Goal: Use online tool/utility: Utilize a website feature to perform a specific function

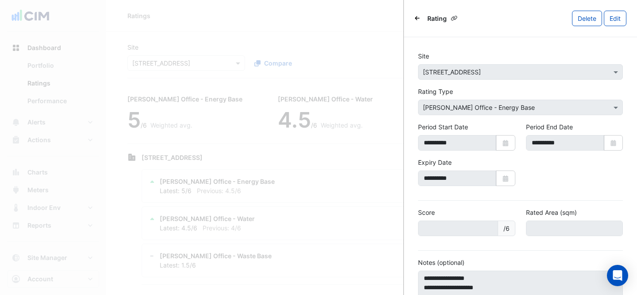
click at [216, 42] on ngb-offcanvas-backdrop at bounding box center [318, 147] width 637 height 295
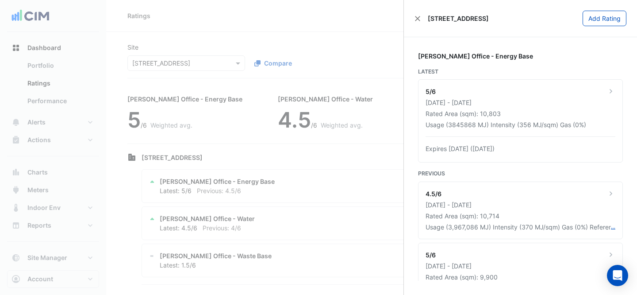
click at [183, 64] on ngb-offcanvas-backdrop at bounding box center [318, 147] width 637 height 295
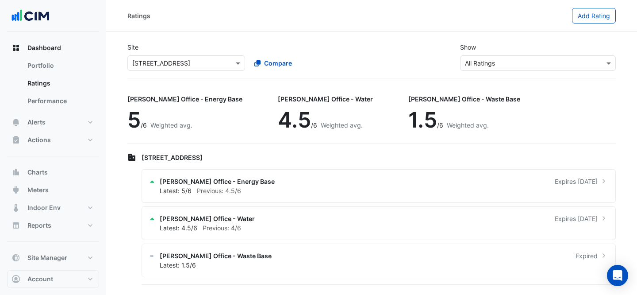
click at [188, 60] on input "text" at bounding box center [177, 63] width 90 height 9
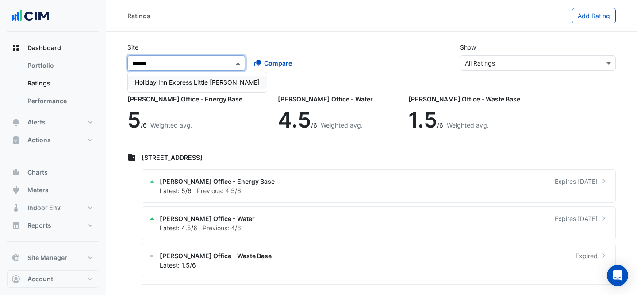
type input "*******"
click at [211, 84] on span "Holiday Inn Express Little [PERSON_NAME]" at bounding box center [197, 82] width 125 height 8
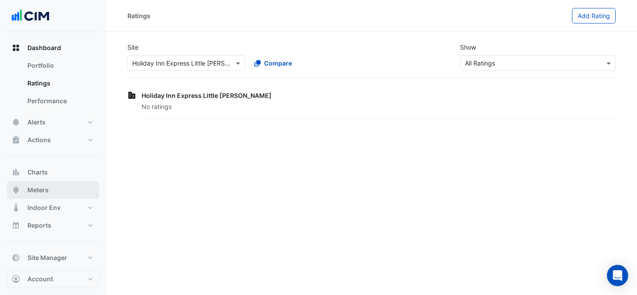
click at [66, 182] on button "Meters" at bounding box center [53, 190] width 92 height 18
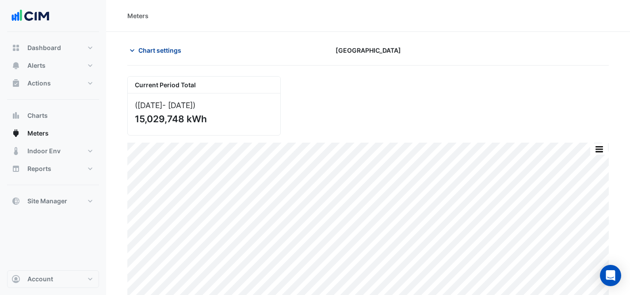
click at [155, 51] on span "Chart settings" at bounding box center [159, 50] width 43 height 9
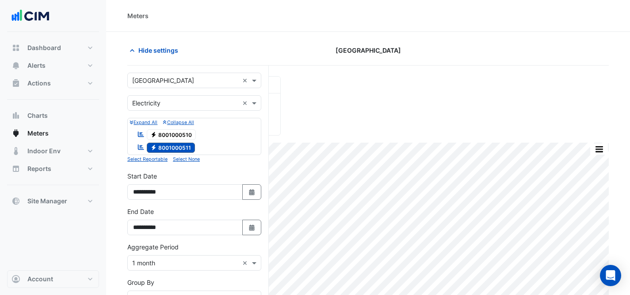
click at [181, 79] on input "text" at bounding box center [185, 80] width 107 height 9
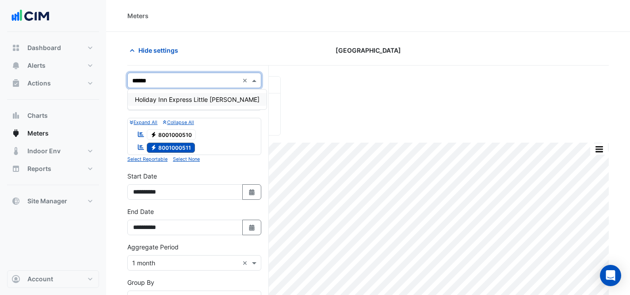
type input "*******"
click at [163, 107] on div "Holiday Inn Express Little [PERSON_NAME]" at bounding box center [197, 99] width 139 height 20
click at [163, 93] on div "Holiday Inn Express Little [PERSON_NAME]" at bounding box center [197, 99] width 139 height 13
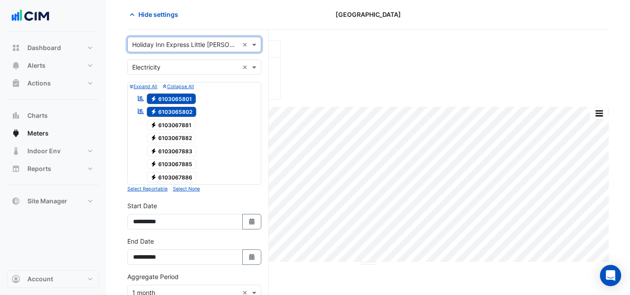
scroll to position [140, 0]
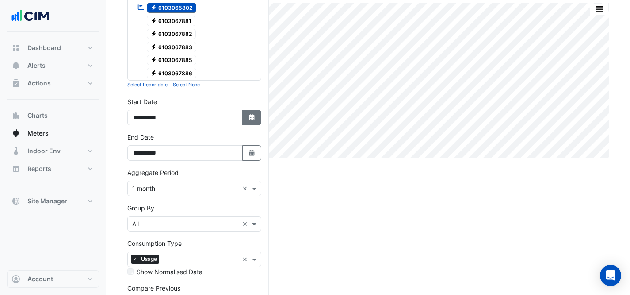
click at [246, 115] on button "Select Date" at bounding box center [251, 117] width 19 height 15
select select "*"
select select "****"
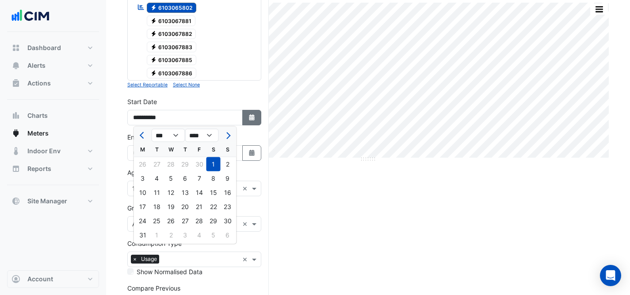
click at [246, 115] on button "Select Date" at bounding box center [251, 117] width 19 height 15
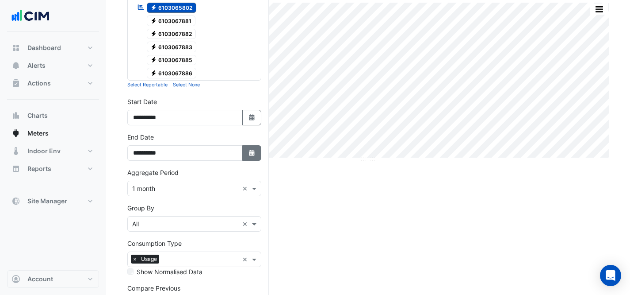
click at [253, 149] on icon "button" at bounding box center [251, 152] width 5 height 6
select select "*"
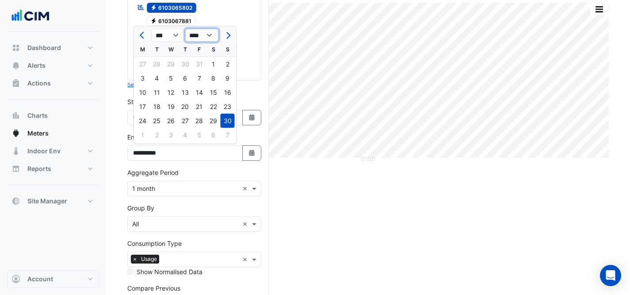
click at [208, 34] on select "**** **** **** **** **** **** **** **** **** **** **** ****" at bounding box center [202, 35] width 34 height 13
select select "****"
click at [172, 30] on select "*** *** *** *** *** *** *** *** *** *** *** ***" at bounding box center [169, 35] width 34 height 13
click at [146, 34] on button "Previous month" at bounding box center [143, 35] width 11 height 14
select select "*"
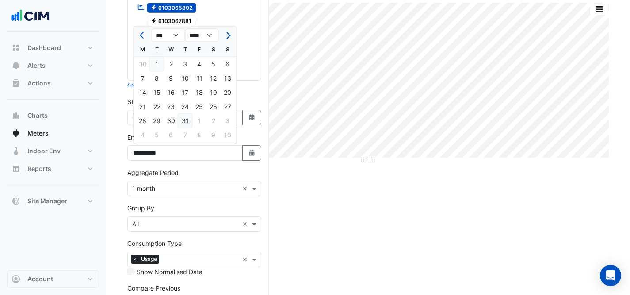
click at [184, 117] on div "31" at bounding box center [185, 121] width 14 height 14
type input "**********"
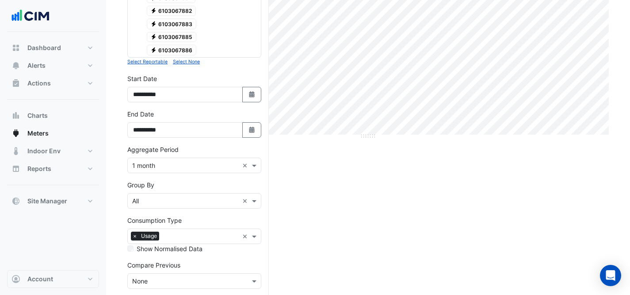
scroll to position [203, 0]
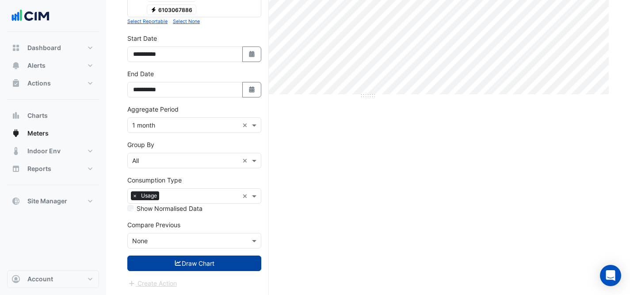
click at [207, 262] on button "Draw Chart" at bounding box center [194, 262] width 134 height 15
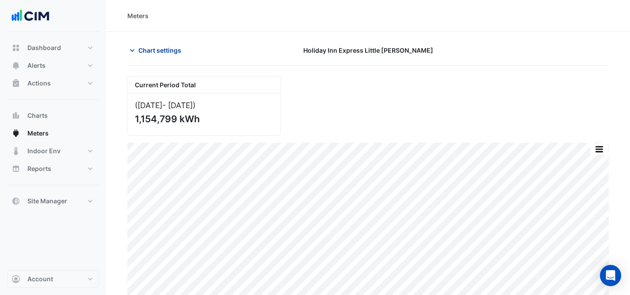
click at [165, 50] on span "Chart settings" at bounding box center [159, 50] width 43 height 9
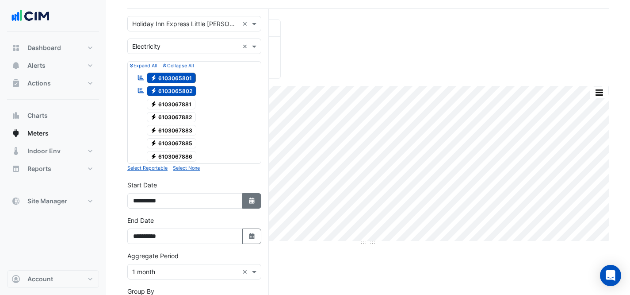
scroll to position [57, 0]
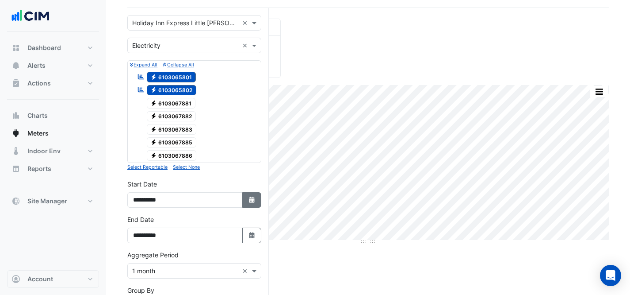
click at [253, 195] on button "Select Date" at bounding box center [251, 199] width 19 height 15
select select "*"
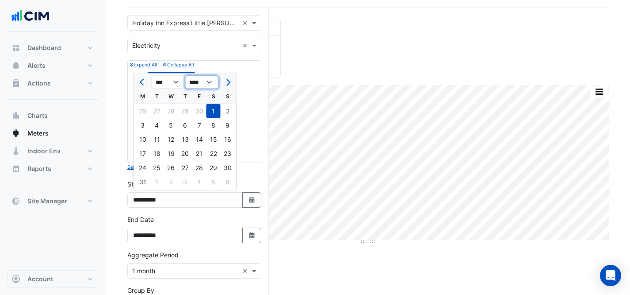
click at [207, 78] on select "**** **** **** **** **** **** **** **** **** **** **** **** ****" at bounding box center [202, 82] width 34 height 13
select select "****"
click at [197, 113] on div "1" at bounding box center [199, 111] width 14 height 14
type input "**********"
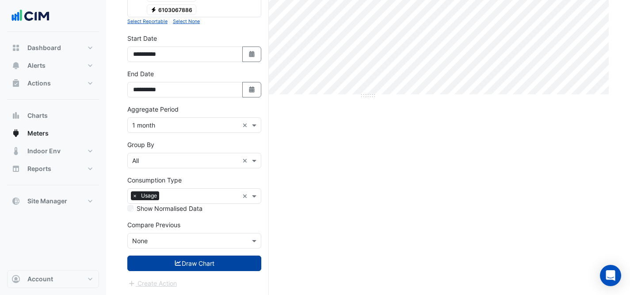
click at [220, 260] on button "Draw Chart" at bounding box center [194, 262] width 134 height 15
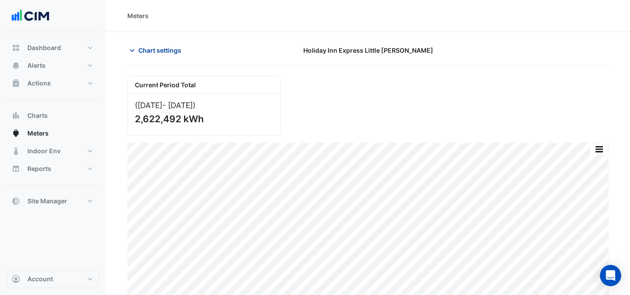
click at [166, 52] on span "Chart settings" at bounding box center [159, 50] width 43 height 9
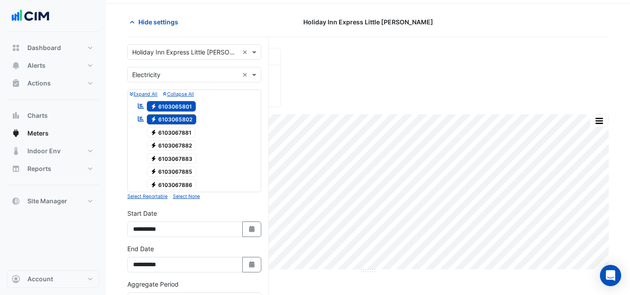
scroll to position [78, 0]
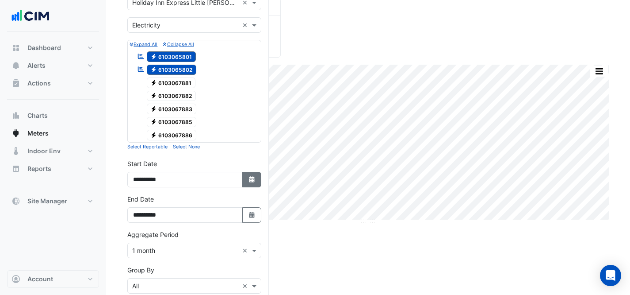
click at [246, 174] on button "Select Date" at bounding box center [251, 179] width 19 height 15
select select "*"
select select "****"
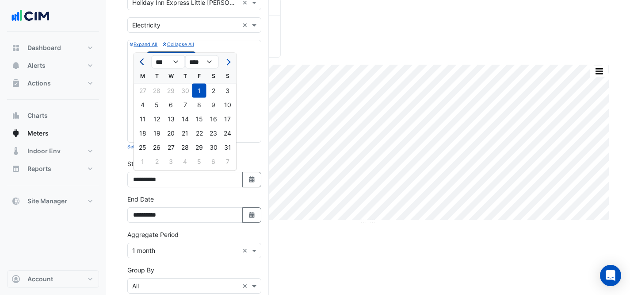
click at [140, 64] on button "Previous month" at bounding box center [143, 62] width 11 height 14
select select "*"
click at [206, 63] on select "**** **** **** **** **** **** **** **** **** **** **** **** **** ****" at bounding box center [202, 61] width 34 height 13
click at [207, 65] on select "**** **** **** **** **** **** **** **** **** **** **** **** **** ****" at bounding box center [202, 61] width 34 height 13
select select "****"
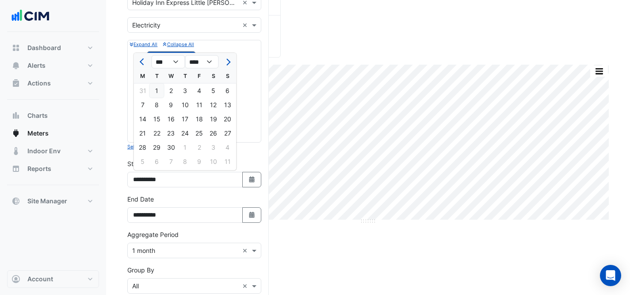
click at [155, 91] on div "1" at bounding box center [157, 91] width 14 height 14
type input "**********"
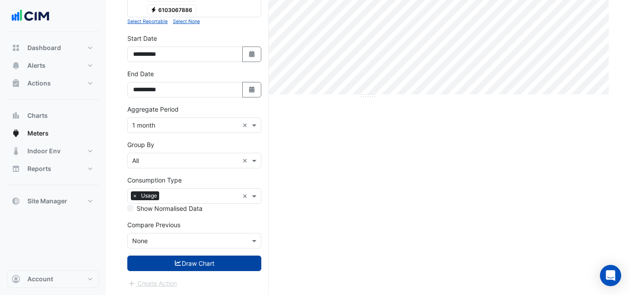
click at [231, 267] on button "Draw Chart" at bounding box center [194, 262] width 134 height 15
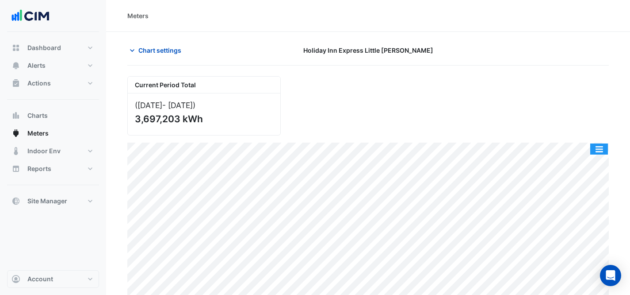
click at [594, 146] on button "button" at bounding box center [599, 148] width 18 height 11
click at [303, 92] on div "Current Period Total ([DATE] - [DATE] ) 3,697,203 kWh" at bounding box center [368, 102] width 492 height 66
click at [357, 79] on div "Current Period Total ([DATE] - [DATE] ) 3,697,203 kWh" at bounding box center [368, 102] width 492 height 66
click at [603, 149] on button "button" at bounding box center [599, 148] width 18 height 11
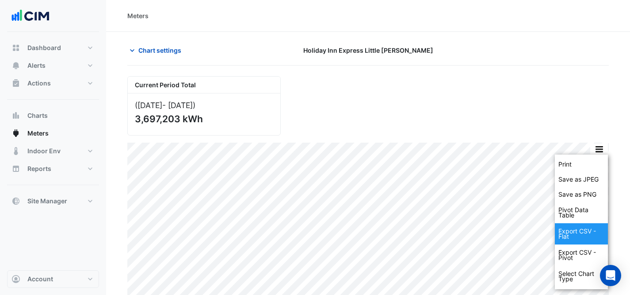
click at [584, 237] on div "Export CSV - Flat" at bounding box center [581, 233] width 53 height 21
click at [455, 2] on div "Meters" at bounding box center [368, 16] width 524 height 32
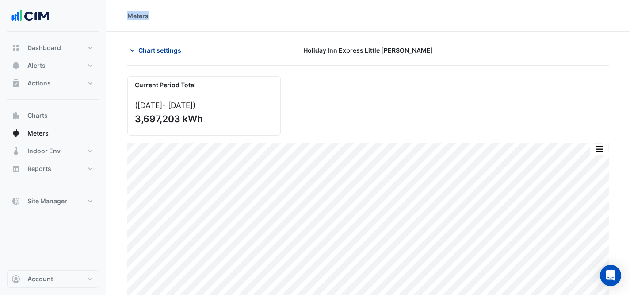
click at [171, 49] on span "Chart settings" at bounding box center [159, 50] width 43 height 9
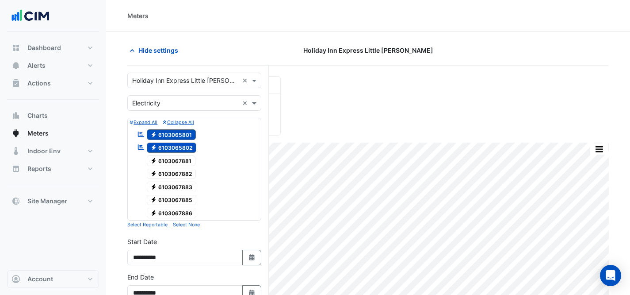
click at [163, 99] on input "text" at bounding box center [185, 103] width 107 height 9
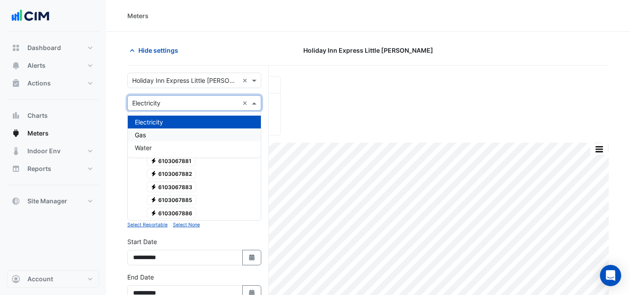
click at [163, 134] on div "Gas" at bounding box center [194, 134] width 133 height 13
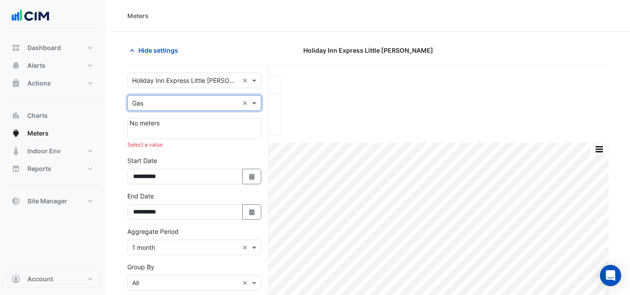
click at [211, 97] on div "Utility Type × Gas ×" at bounding box center [194, 102] width 134 height 15
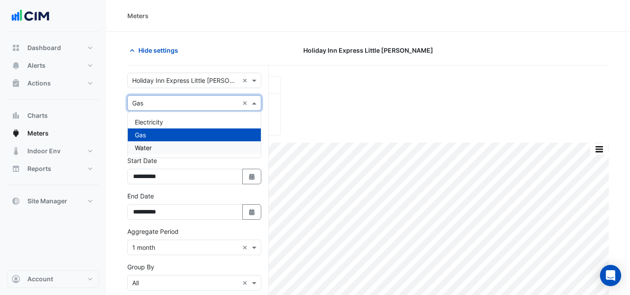
click at [191, 144] on div "Water" at bounding box center [194, 147] width 133 height 13
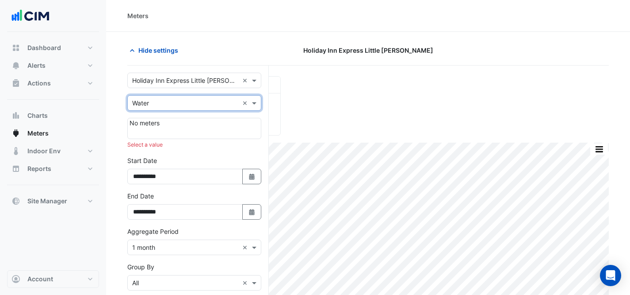
click at [191, 108] on div "Utility Type × Water ×" at bounding box center [194, 102] width 134 height 15
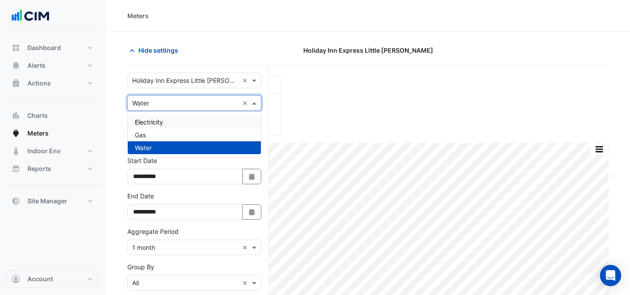
click at [186, 122] on div "Electricity" at bounding box center [194, 121] width 133 height 13
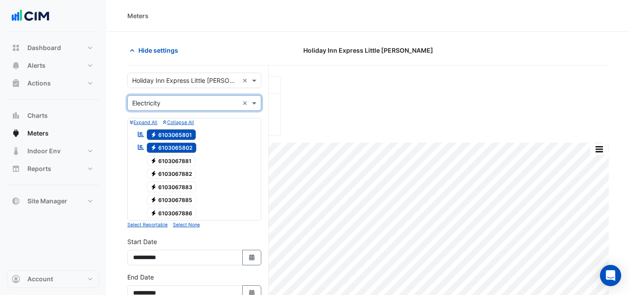
click at [185, 156] on span "Electricity 6103067881" at bounding box center [171, 160] width 49 height 11
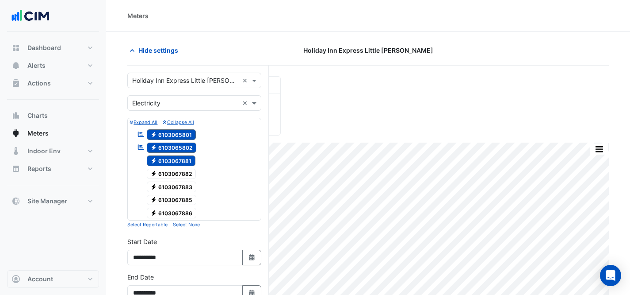
click at [180, 190] on span "Electricity 6103067883" at bounding box center [172, 186] width 50 height 11
click at [181, 173] on span "Electricity 6103067882" at bounding box center [172, 173] width 50 height 11
click at [182, 192] on div "Electricity 6103067883" at bounding box center [167, 186] width 64 height 12
click at [185, 188] on span "Electricity 6103067883" at bounding box center [172, 186] width 50 height 11
click at [184, 196] on span "Electricity 6103067885" at bounding box center [172, 200] width 50 height 11
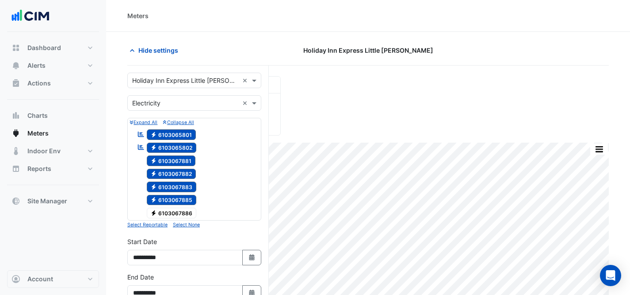
click at [184, 215] on span "Electricity 6103067886" at bounding box center [172, 212] width 50 height 11
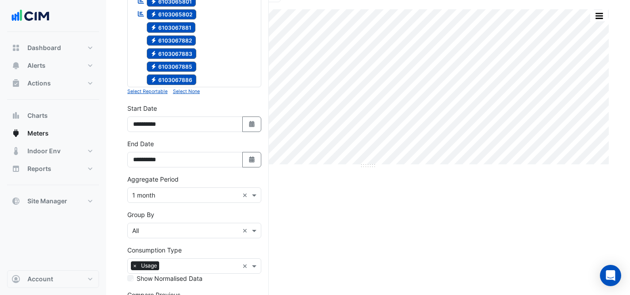
scroll to position [203, 0]
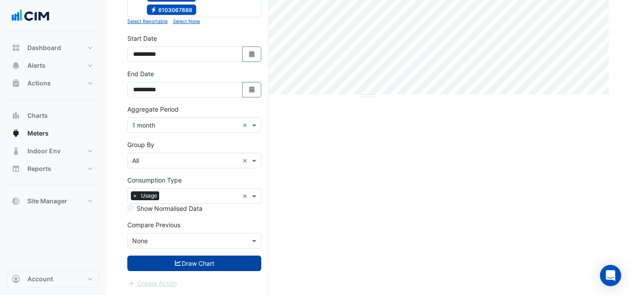
click at [199, 260] on button "Draw Chart" at bounding box center [194, 262] width 134 height 15
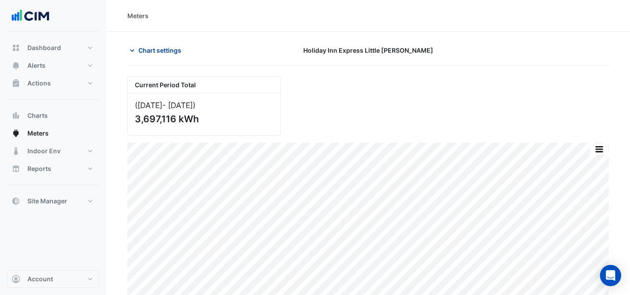
click at [147, 57] on button "Chart settings" at bounding box center [157, 49] width 60 height 15
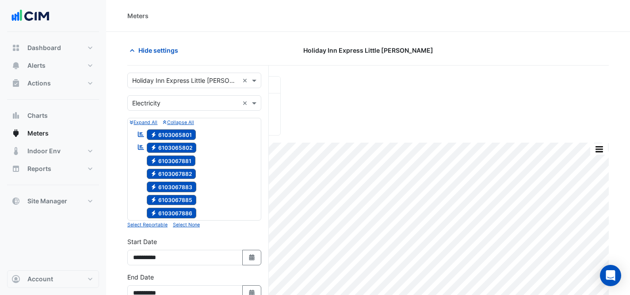
click at [172, 162] on span "Electricity 6103067881" at bounding box center [171, 160] width 49 height 11
click at [176, 176] on span "Electricity 6103067882" at bounding box center [172, 173] width 50 height 11
click at [176, 184] on span "Electricity 6103067883" at bounding box center [172, 186] width 50 height 11
click at [177, 199] on span "Electricity 6103067885" at bounding box center [172, 200] width 50 height 11
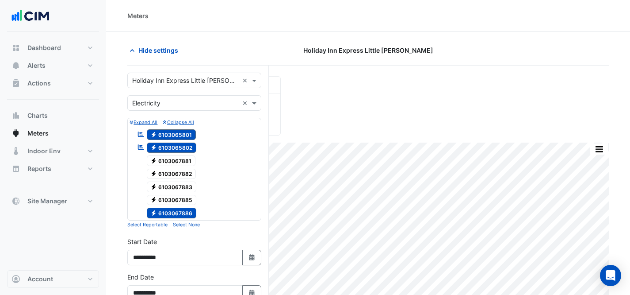
click at [177, 214] on span "Electricity 6103067886" at bounding box center [172, 212] width 50 height 11
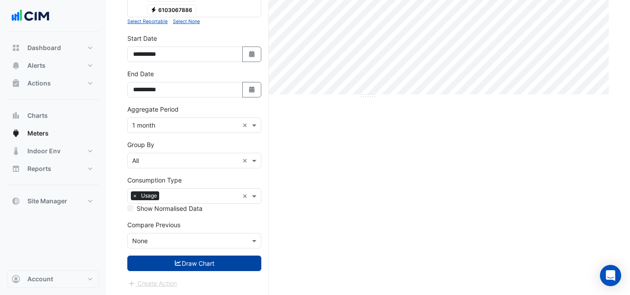
click at [191, 266] on button "Draw Chart" at bounding box center [194, 262] width 134 height 15
